Goal: Information Seeking & Learning: Understand process/instructions

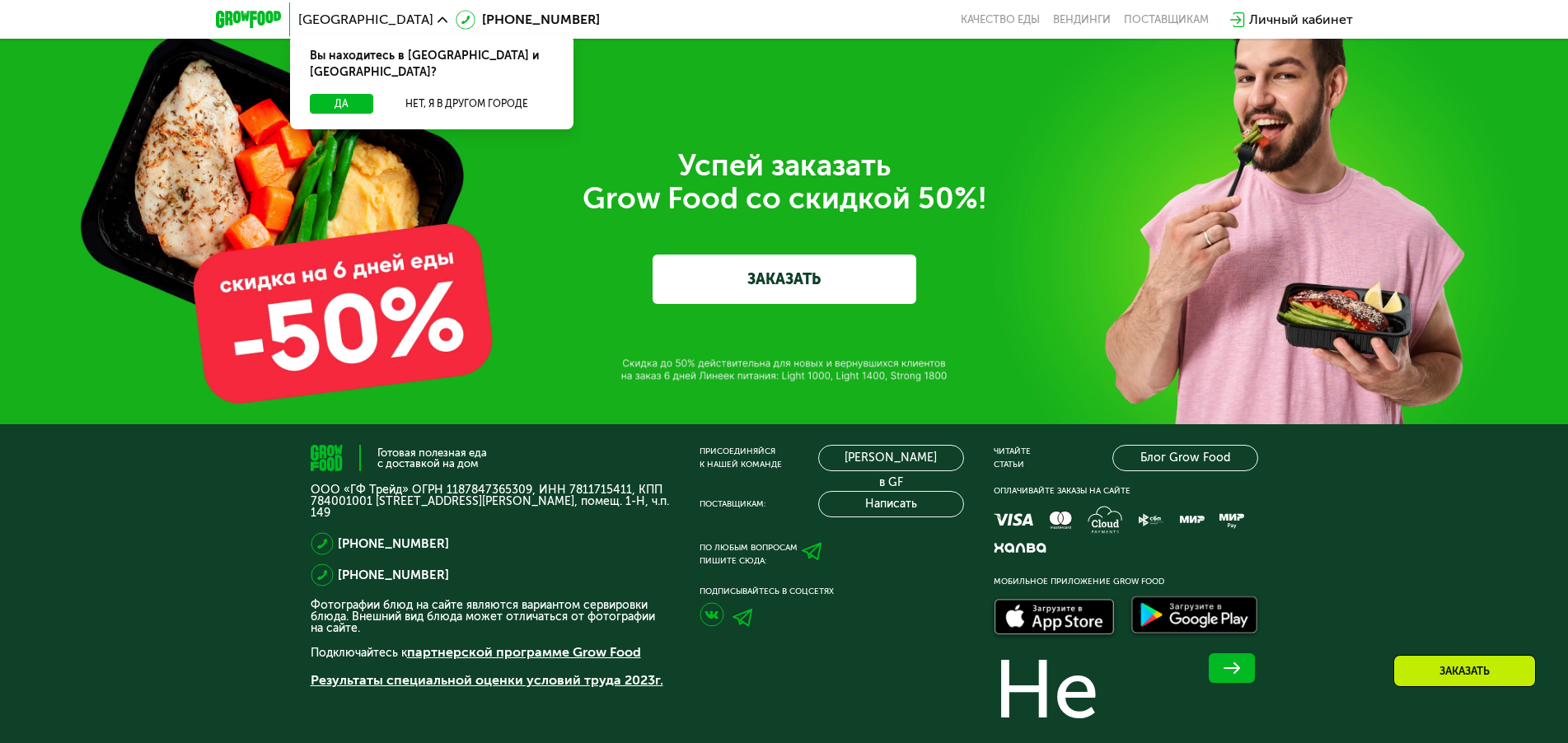
scroll to position [5801, 0]
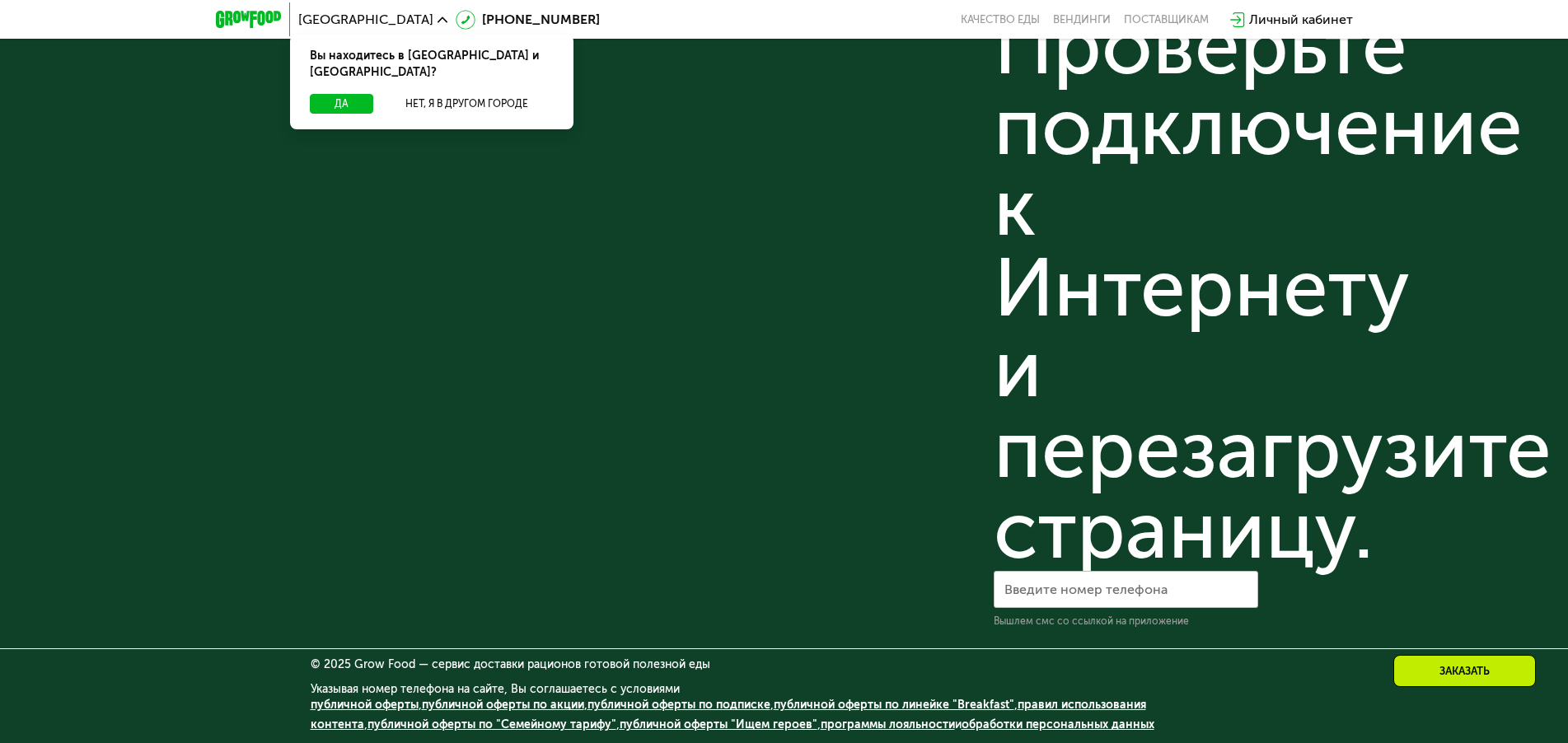
click at [1129, 701] on link "правил использования контента" at bounding box center [727, 714] width 835 height 34
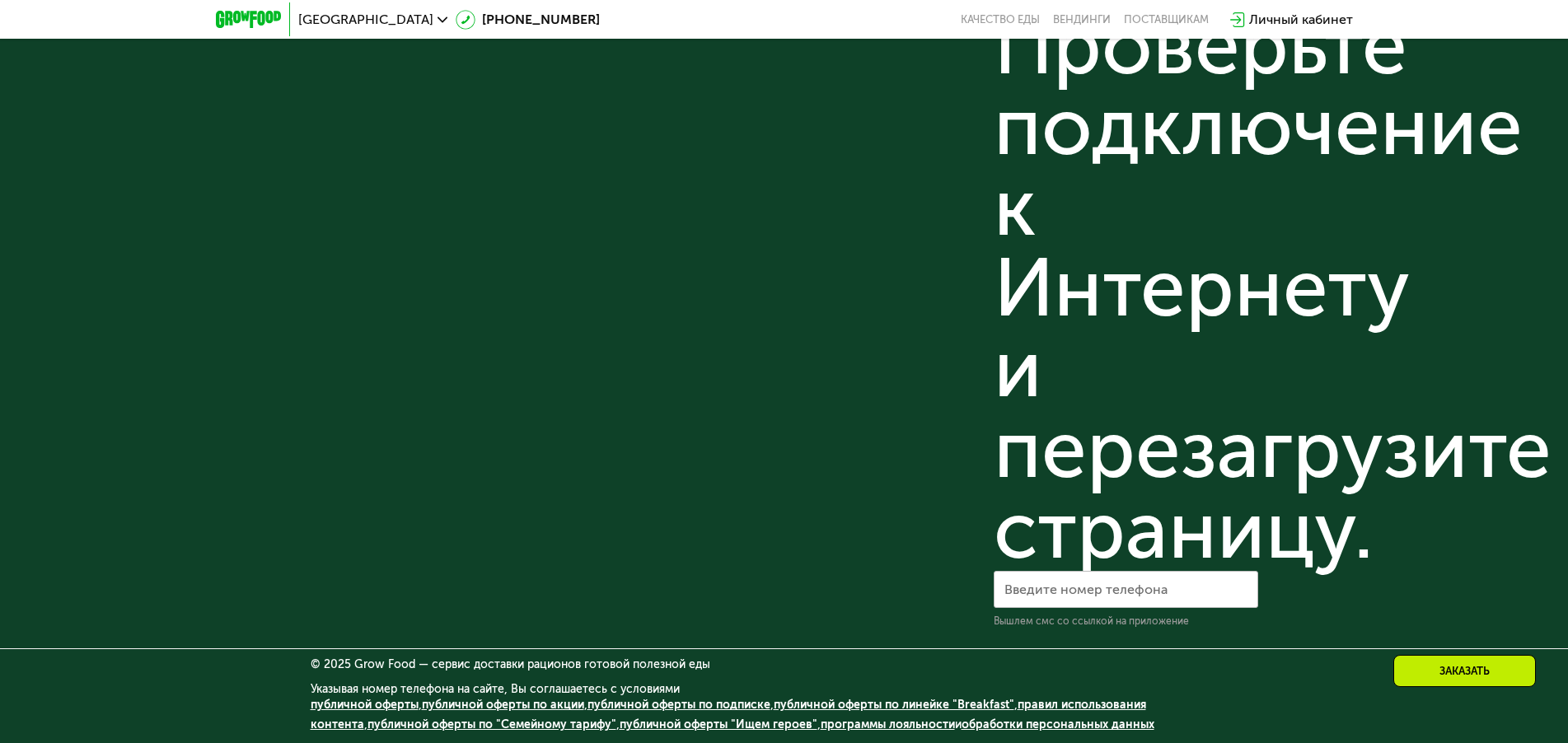
click at [366, 705] on link "публичной оферты" at bounding box center [364, 704] width 108 height 14
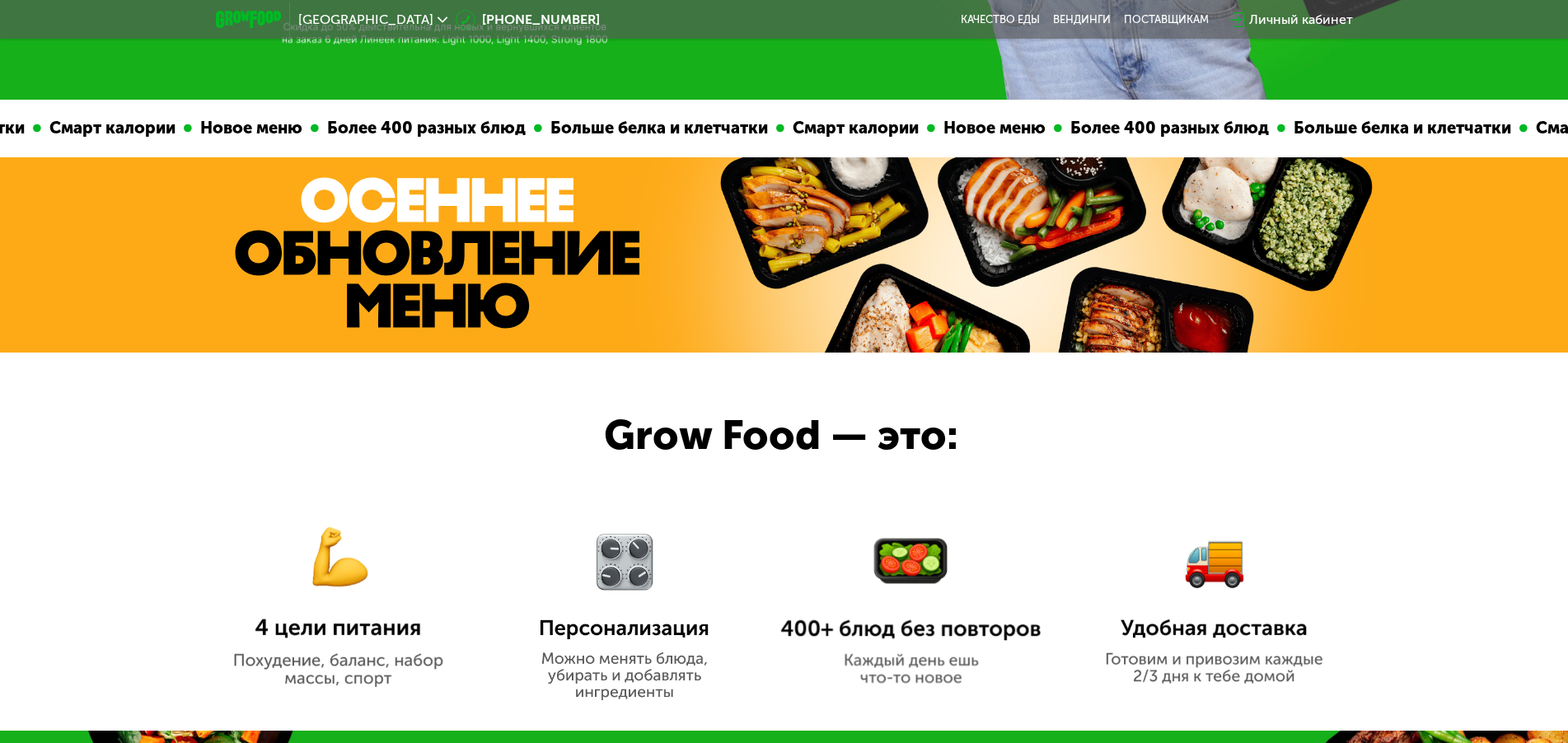
scroll to position [0, 0]
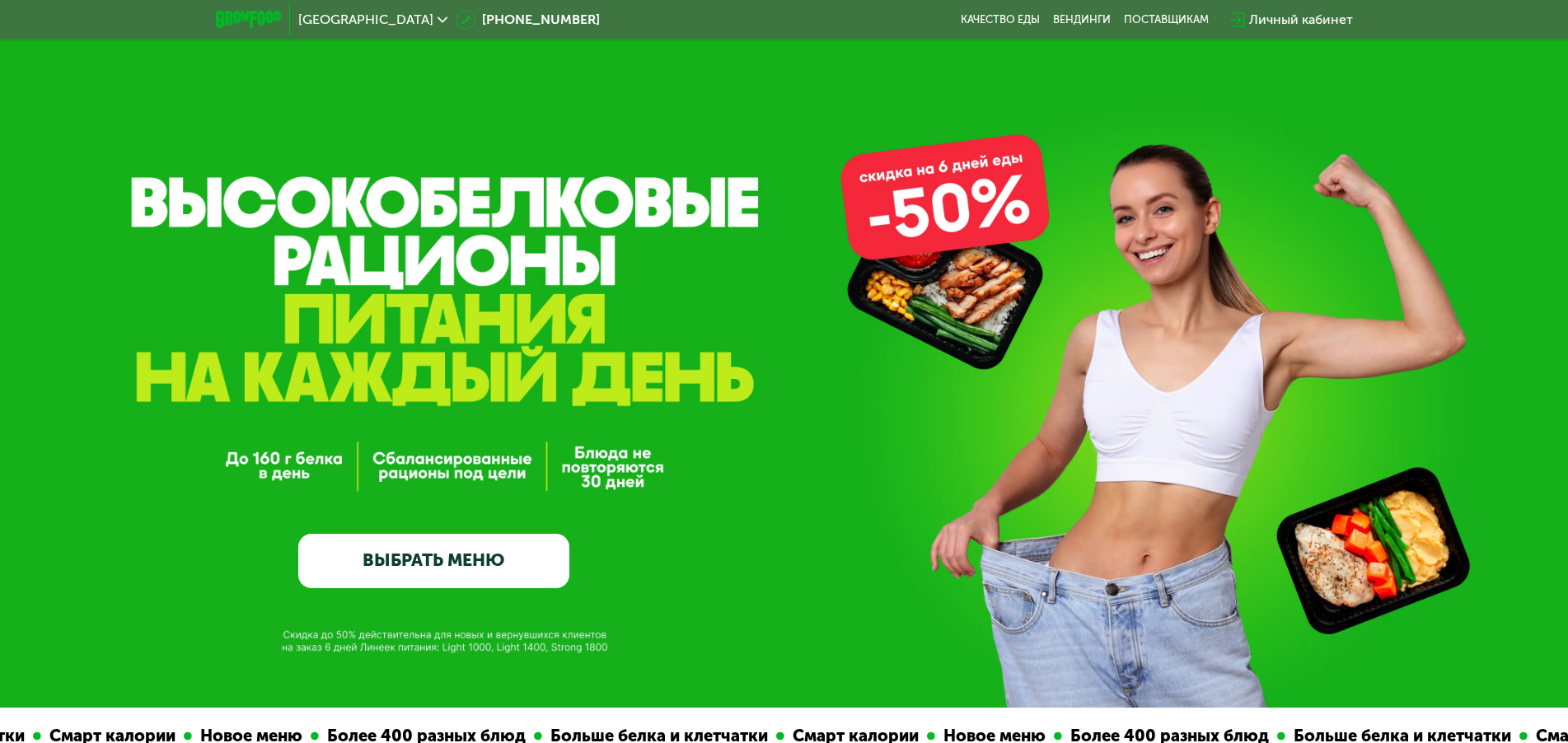
click at [401, 534] on link "ВЫБРАТЬ МЕНЮ" at bounding box center [433, 562] width 271 height 54
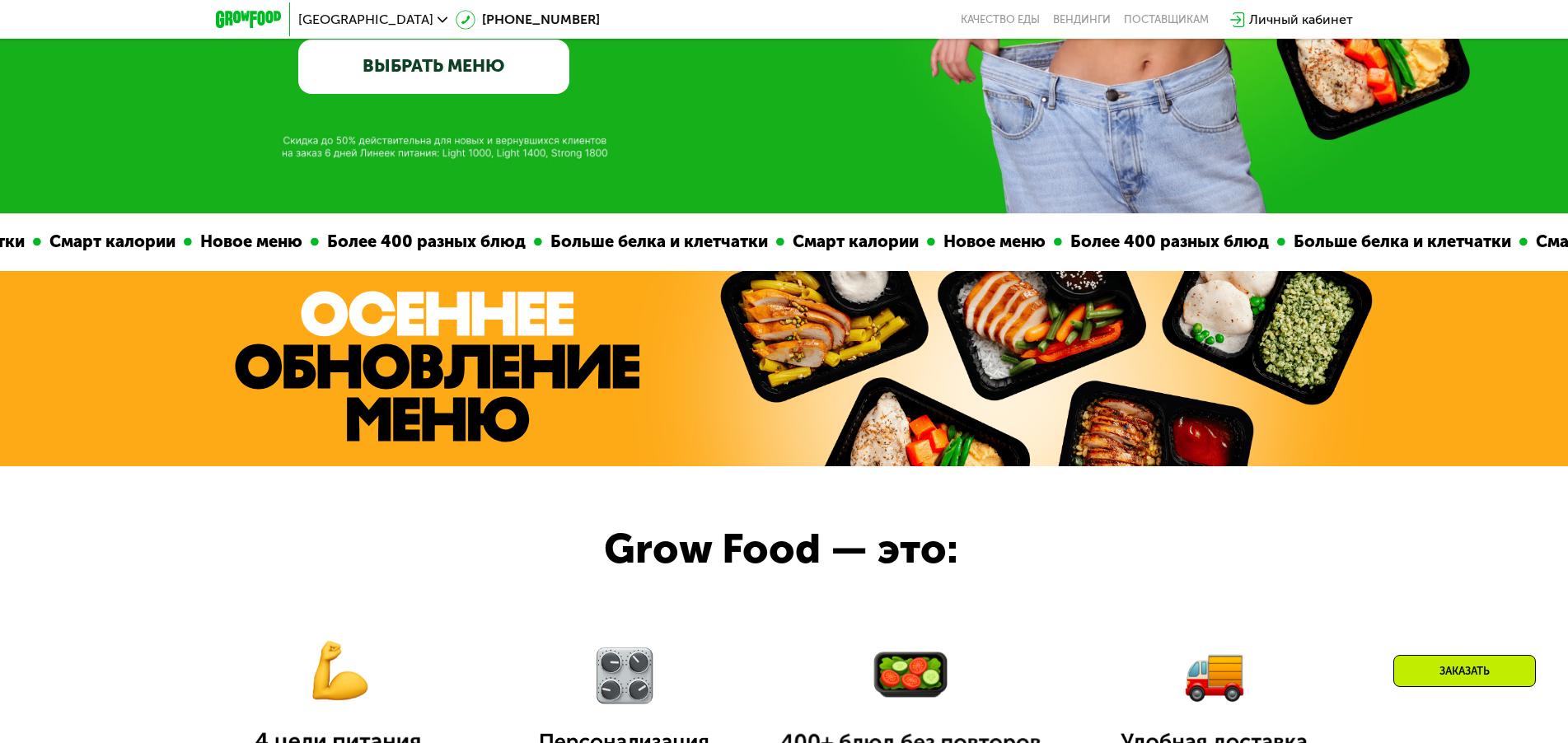
scroll to position [906, 0]
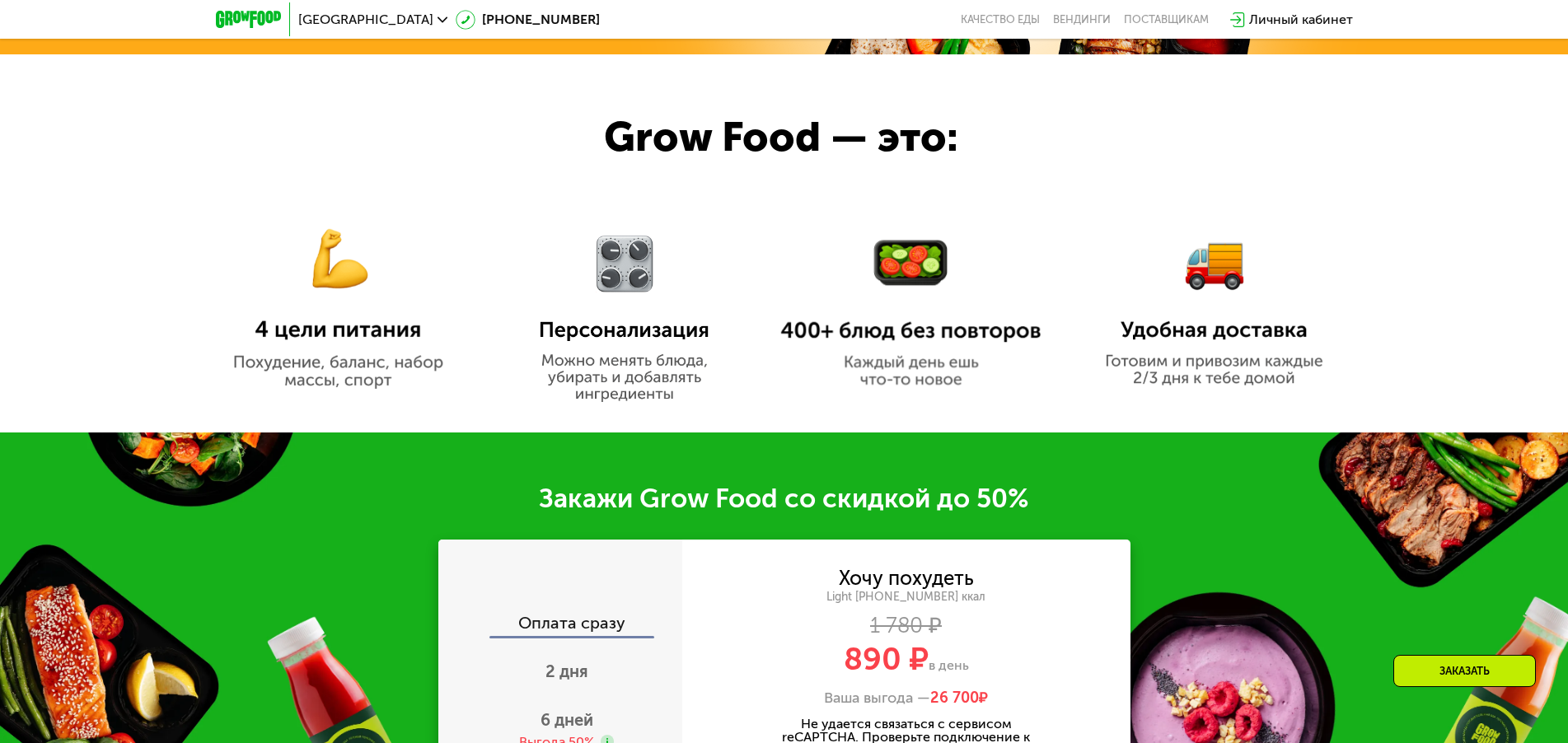
click at [401, 500] on div "Закажи Grow Food со скидкой до 50%" at bounding box center [784, 498] width 1568 height 33
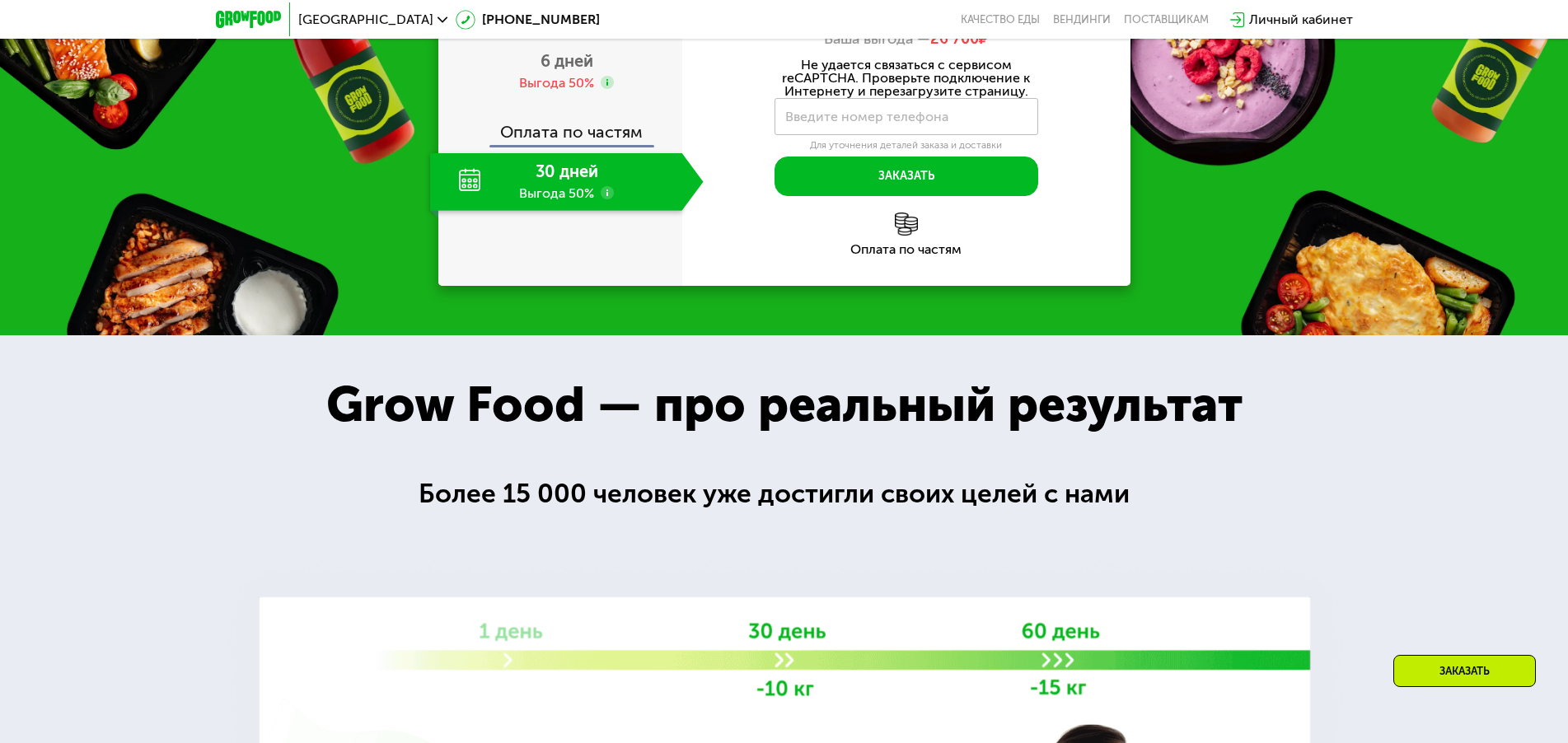
click at [401, 500] on div at bounding box center [784, 740] width 1568 height 810
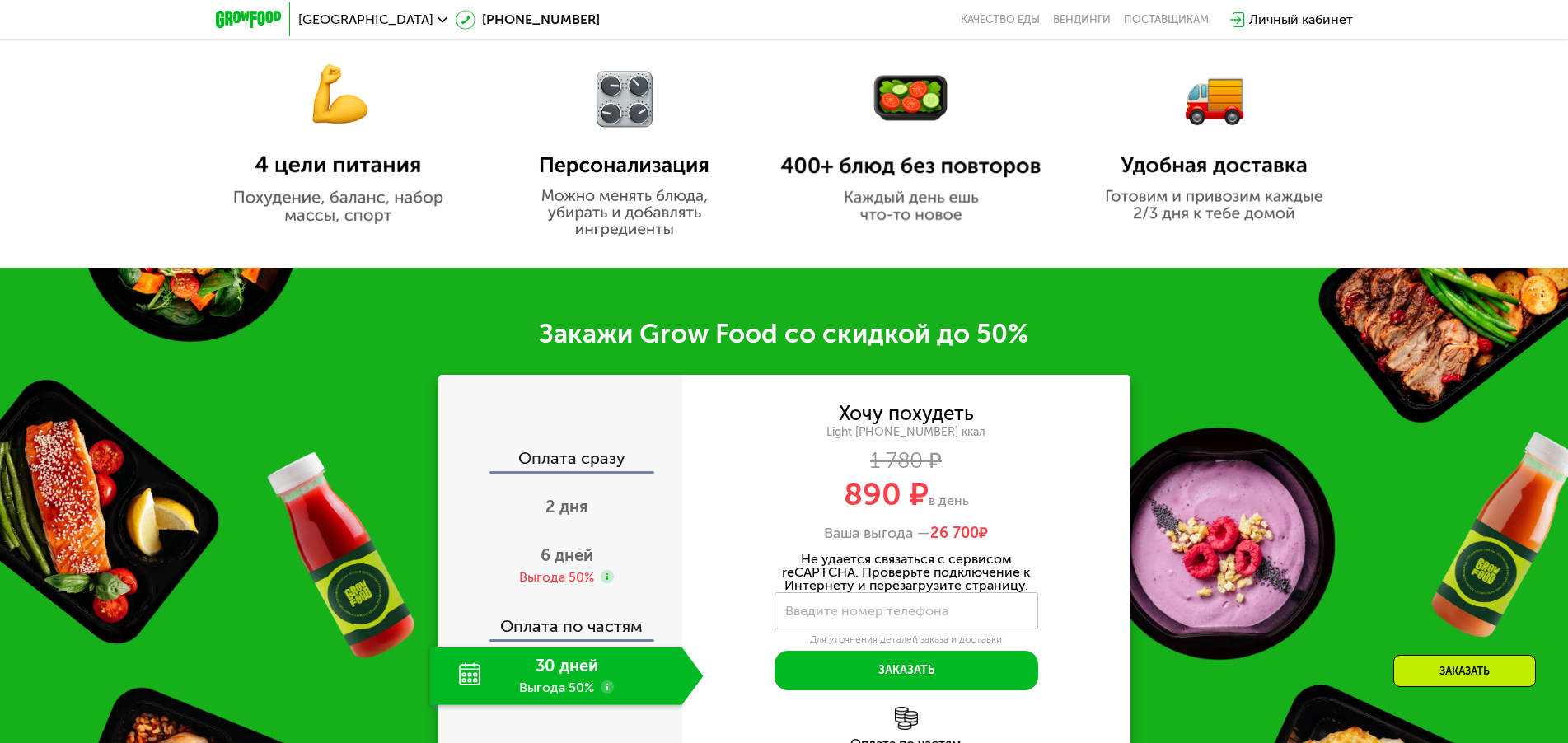
scroll to position [1731, 0]
